Goal: Information Seeking & Learning: Learn about a topic

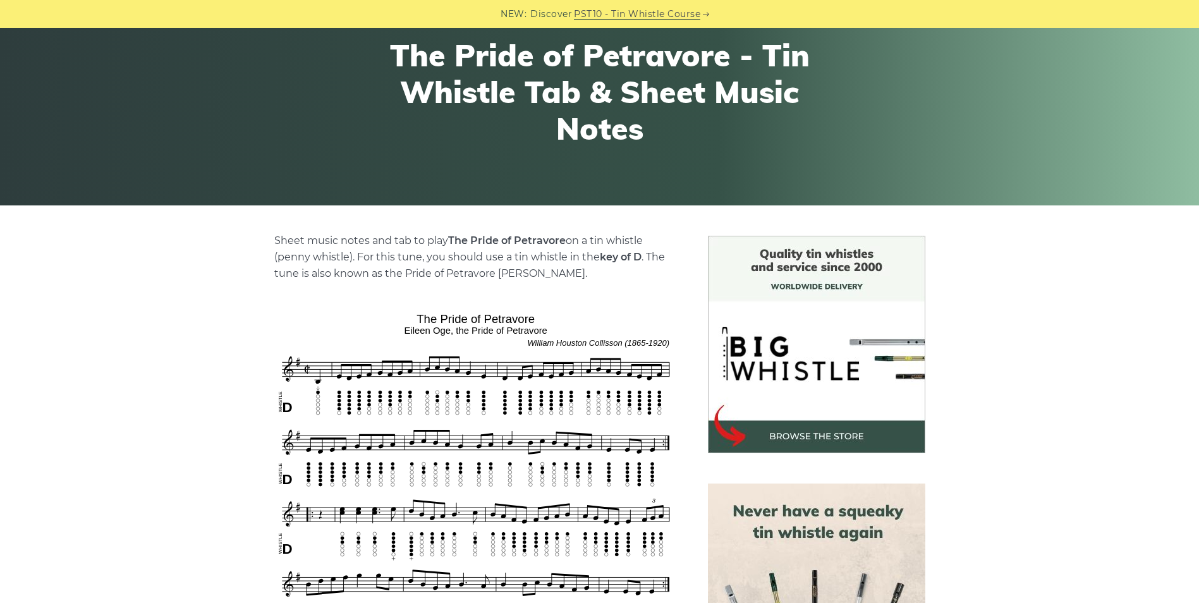
scroll to position [253, 0]
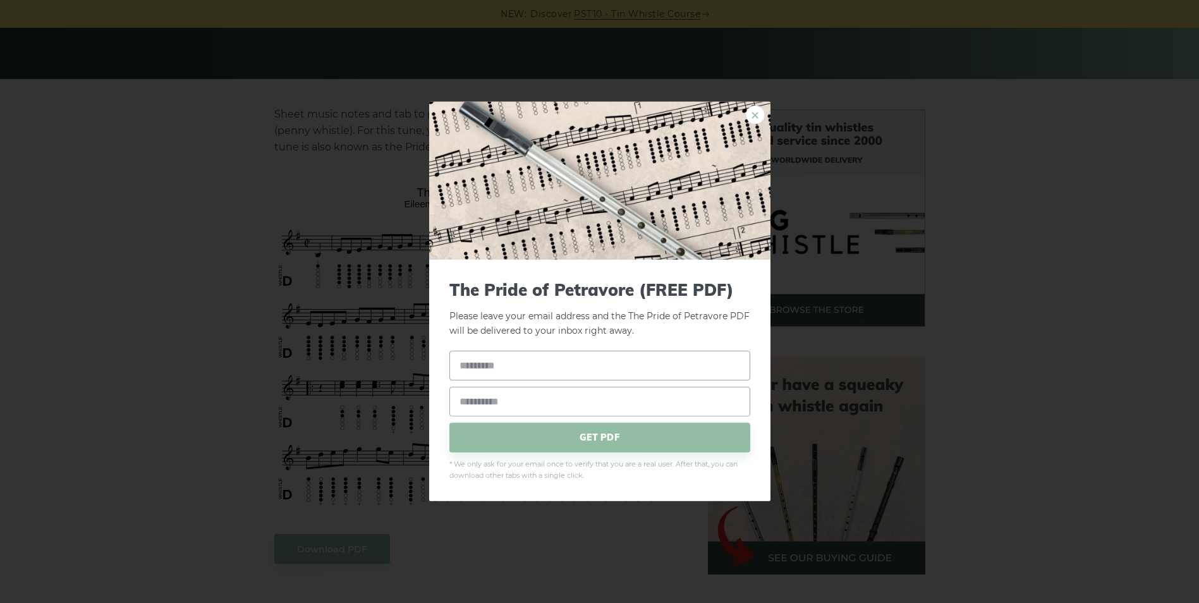
click at [754, 112] on link "×" at bounding box center [755, 115] width 19 height 19
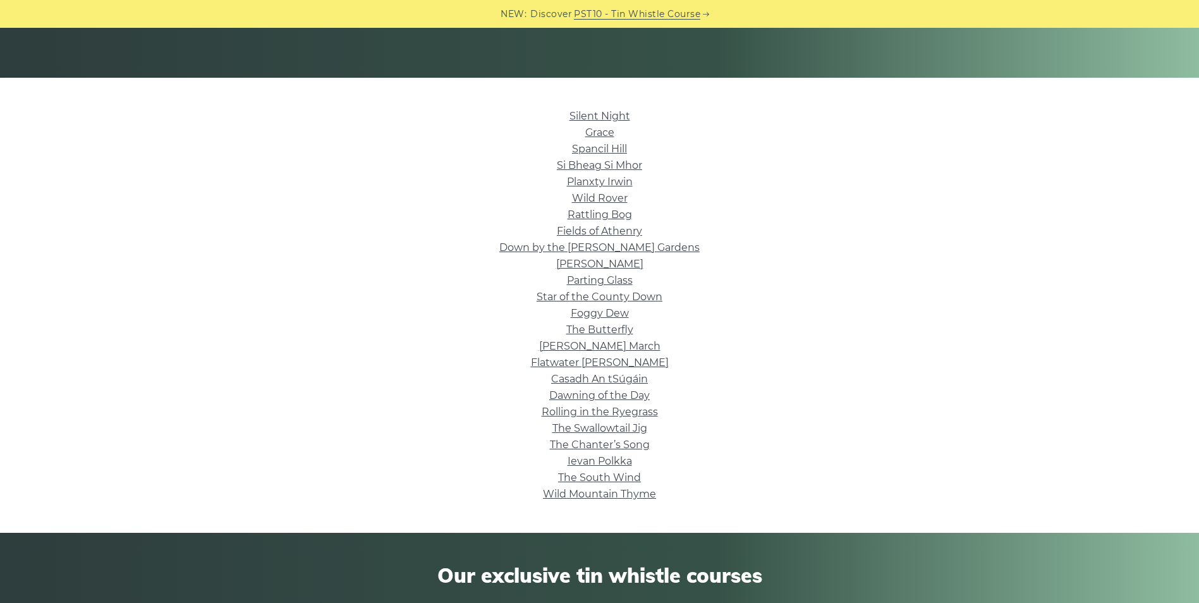
scroll to position [253, 0]
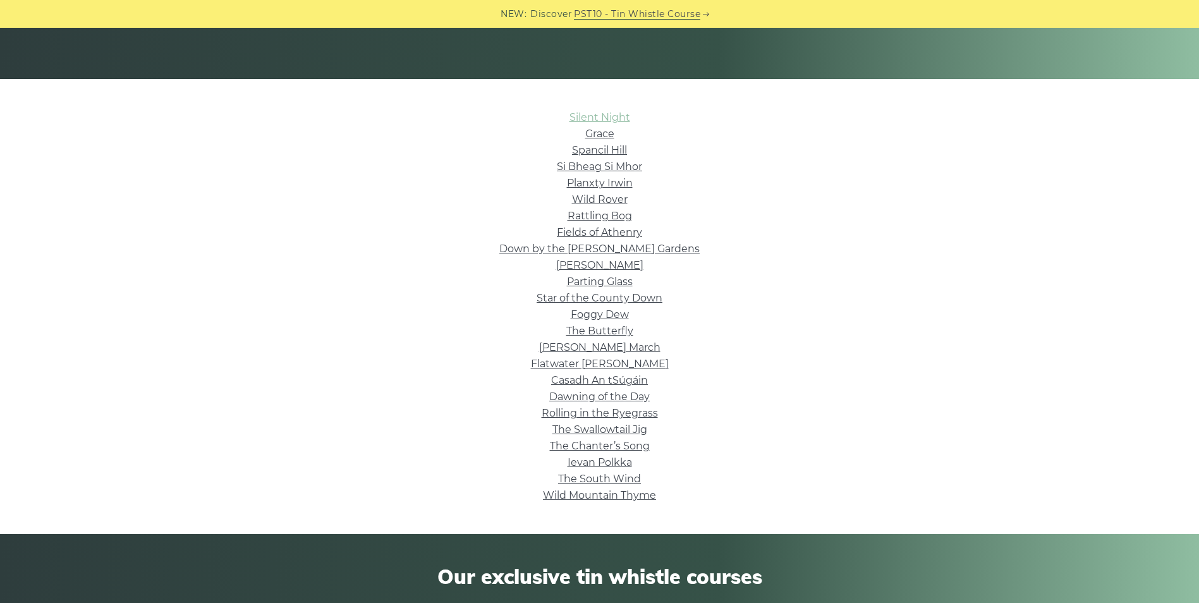
click at [614, 118] on link "Silent Night" at bounding box center [599, 117] width 61 height 12
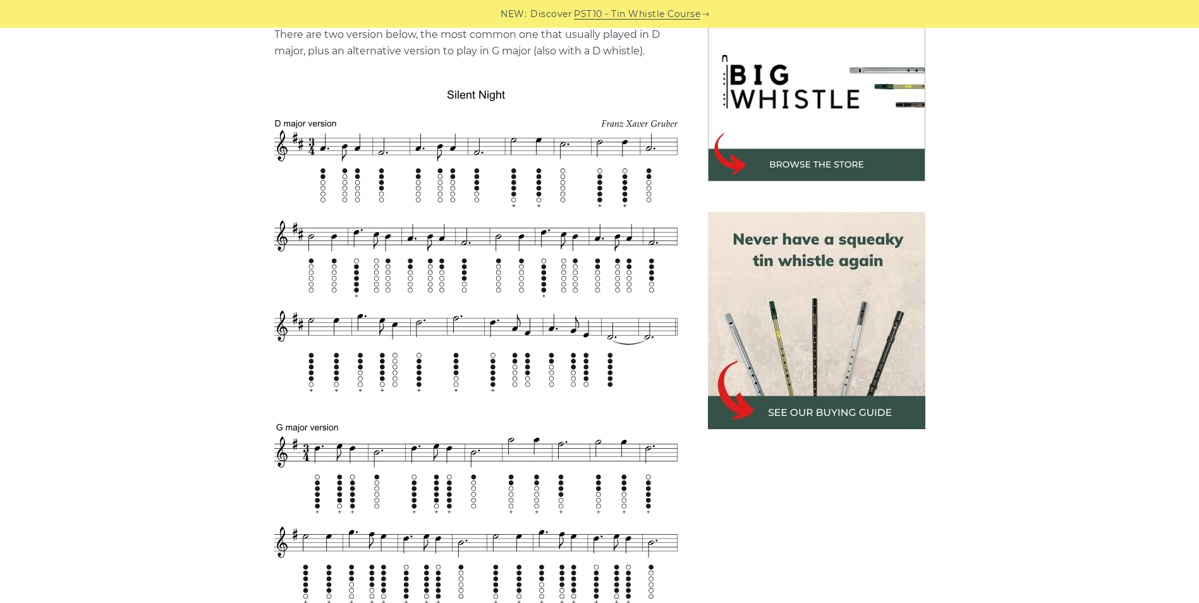
scroll to position [379, 0]
